Goal: Information Seeking & Learning: Learn about a topic

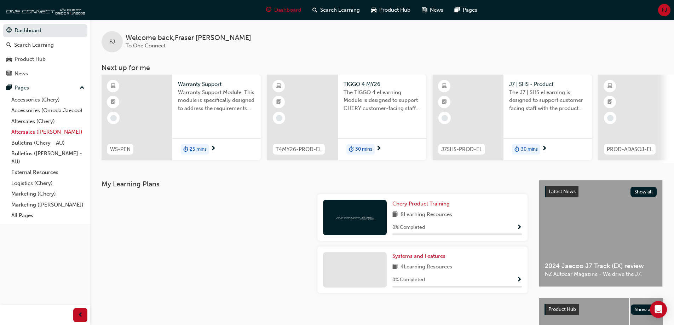
click at [46, 133] on link "Aftersales ([PERSON_NAME])" at bounding box center [47, 132] width 79 height 11
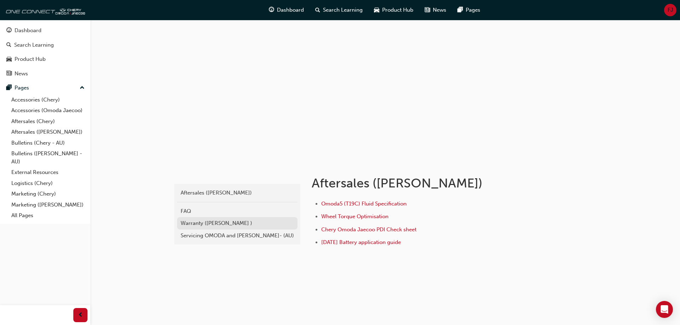
click at [216, 223] on div "Warranty ([PERSON_NAME] )" at bounding box center [237, 223] width 113 height 8
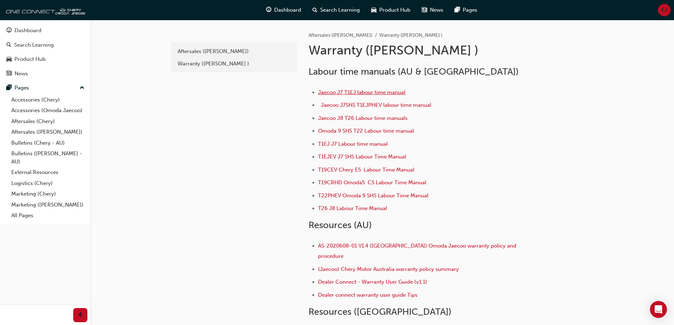
click at [355, 92] on span "Jaecoo J7 T1EJ labour time manual" at bounding box center [361, 92] width 87 height 6
